Goal: Transaction & Acquisition: Purchase product/service

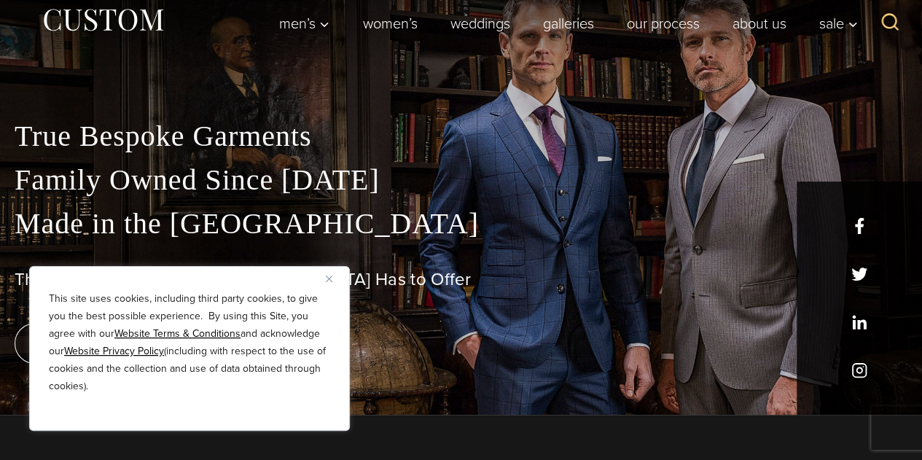
click at [332, 275] on button "Close" at bounding box center [334, 278] width 17 height 17
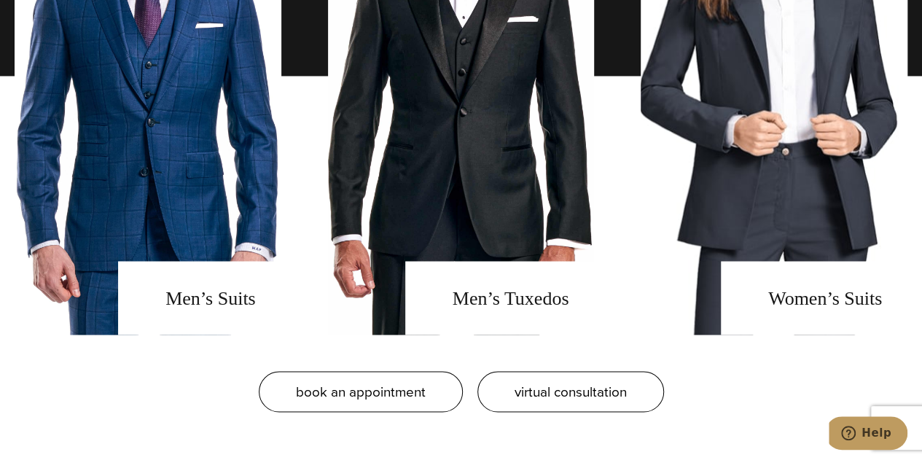
scroll to position [1137, 0]
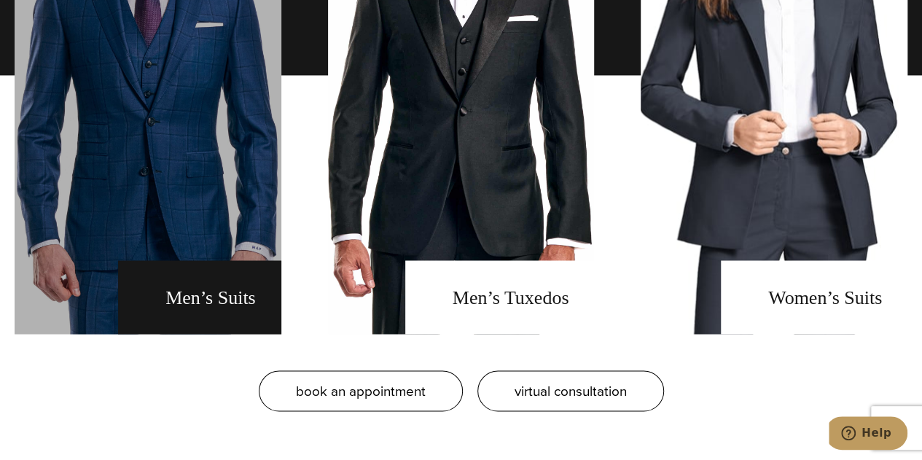
click at [271, 301] on link "men's suits" at bounding box center [148, 75] width 267 height 518
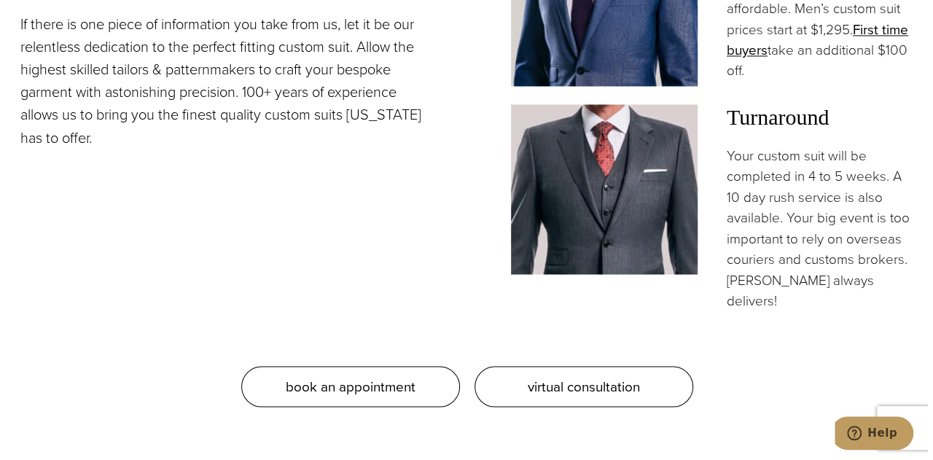
scroll to position [1248, 0]
